Goal: Transaction & Acquisition: Purchase product/service

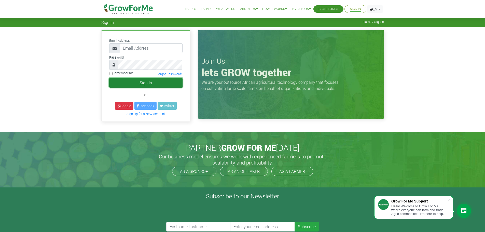
click at [151, 83] on button "Sign In" at bounding box center [145, 83] width 73 height 10
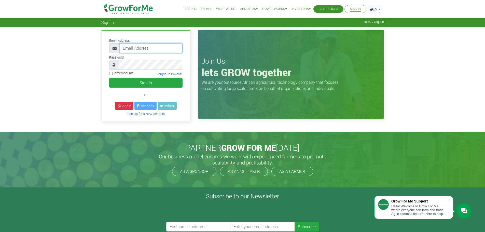
click at [151, 49] on input "email" at bounding box center [151, 48] width 63 height 10
click at [54, 61] on div "Email Address: Password: or" at bounding box center [242, 79] width 485 height 104
click at [380, 8] on link "EN" at bounding box center [375, 9] width 15 height 8
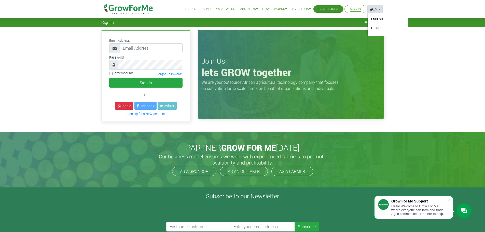
click at [411, 50] on div "Email Address: Password: or" at bounding box center [242, 79] width 485 height 104
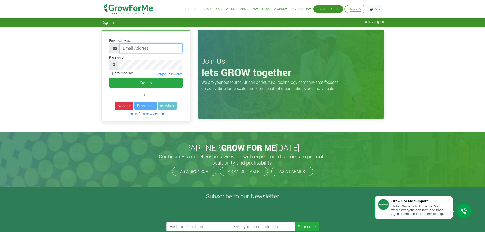
click at [160, 50] on input "email" at bounding box center [151, 48] width 63 height 10
type input "apuriisaac@gmail.com"
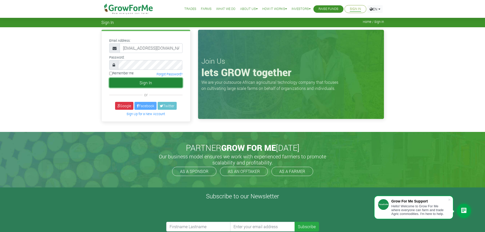
click at [153, 86] on button "Sign In" at bounding box center [145, 83] width 73 height 10
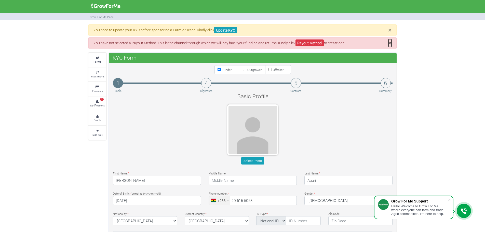
click at [391, 44] on span "×" at bounding box center [390, 43] width 3 height 8
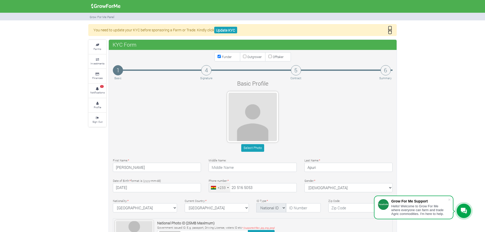
click at [391, 30] on span "×" at bounding box center [390, 30] width 3 height 8
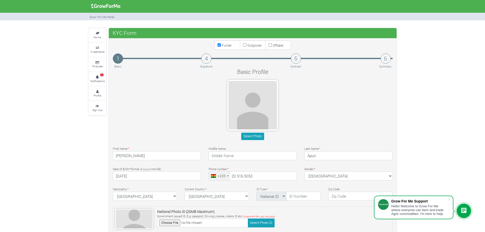
click at [112, 4] on img at bounding box center [105, 6] width 33 height 10
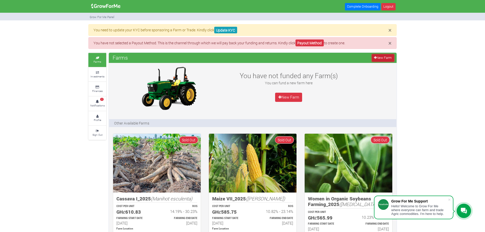
click at [386, 58] on link "New Farm" at bounding box center [383, 57] width 22 height 7
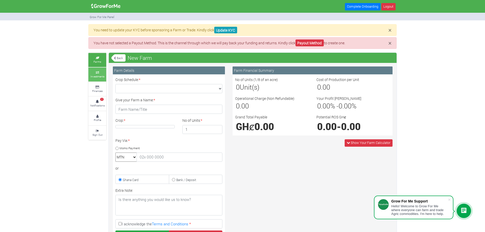
click at [99, 73] on icon at bounding box center [97, 72] width 15 height 3
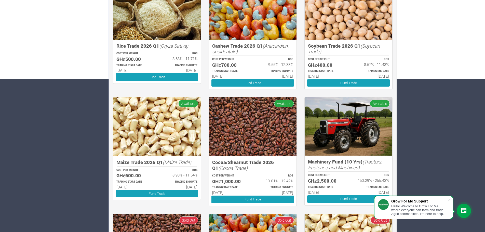
scroll to position [178, 0]
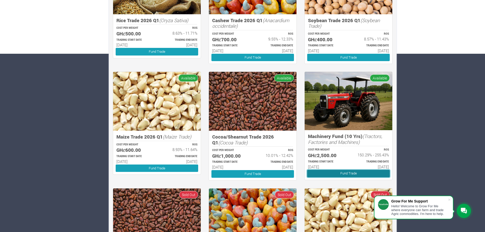
click at [359, 172] on link "Fund Trade" at bounding box center [348, 173] width 83 height 7
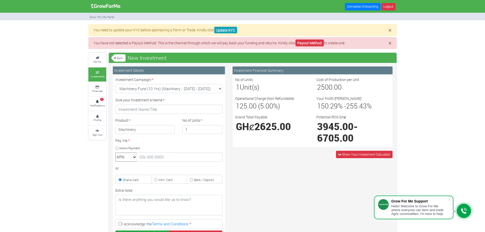
click at [254, 88] on h3 "1 Unit(s)" at bounding box center [272, 87] width 72 height 8
click at [240, 88] on h3 "1 Unit(s)" at bounding box center [272, 87] width 72 height 8
click at [235, 88] on div "No of Units 1 Unit(s)" at bounding box center [271, 84] width 81 height 15
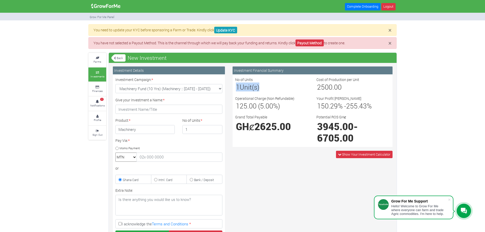
click at [243, 86] on h3 "1 Unit(s)" at bounding box center [272, 87] width 72 height 8
click at [217, 128] on input "2" at bounding box center [202, 129] width 40 height 9
click at [217, 128] on input "3" at bounding box center [202, 129] width 40 height 9
click at [217, 128] on input "4" at bounding box center [202, 129] width 40 height 9
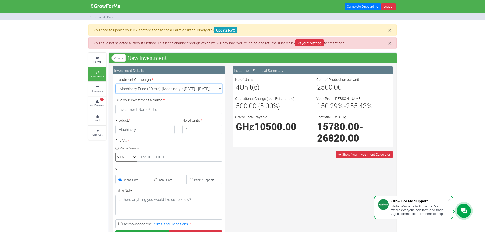
click at [220, 88] on select "Machinery Fund (10 Yrs) (Machinery :: 01st Jun 2025 - 01st Jun 2035) Cocoa/Shea…" at bounding box center [168, 88] width 107 height 9
click at [297, 180] on div "Investment Financial Summary No of Units 4 Unit(s) Cost of Production per Unit …" at bounding box center [313, 175] width 168 height 217
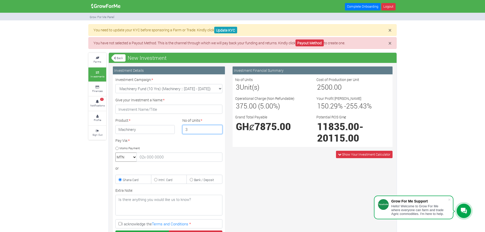
click at [217, 131] on input "3" at bounding box center [202, 129] width 40 height 9
click at [217, 131] on input "2" at bounding box center [202, 129] width 40 height 9
type input "1"
click at [217, 131] on input "1" at bounding box center [202, 129] width 40 height 9
click at [331, 174] on div "Investment Financial Summary No of Units 1 Unit(s) Cost of Production per Unit …" at bounding box center [313, 175] width 168 height 217
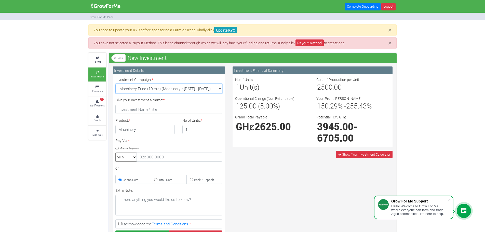
click at [166, 89] on select "Machinery Fund (10 Yrs) (Machinery :: 01st Jun 2025 - 01st Jun 2035) Cocoa/Shea…" at bounding box center [168, 88] width 107 height 9
click at [306, 174] on div "Investment Financial Summary No of Units 1 Unit(s) Cost of Production per Unit …" at bounding box center [313, 175] width 168 height 217
click at [104, 8] on img at bounding box center [105, 6] width 33 height 10
